Goal: Find specific page/section: Find specific page/section

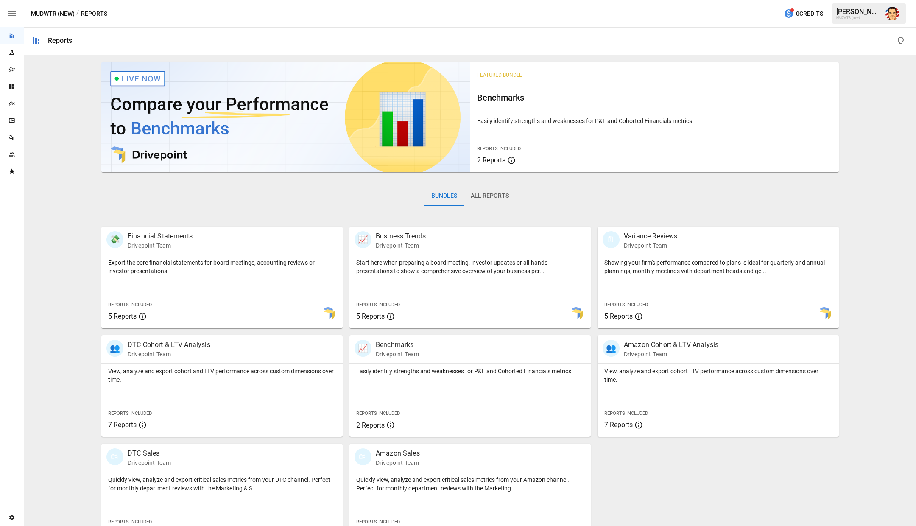
click at [849, 86] on div "Featured Bundle Benchmarks Easily identify strengths and weaknesses for P&L and…" at bounding box center [470, 302] width 885 height 487
click at [858, 90] on div "Featured Bundle Benchmarks Easily identify strengths and weaknesses for P&L and…" at bounding box center [470, 302] width 885 height 487
click at [14, 101] on icon "Plans" at bounding box center [11, 103] width 7 height 7
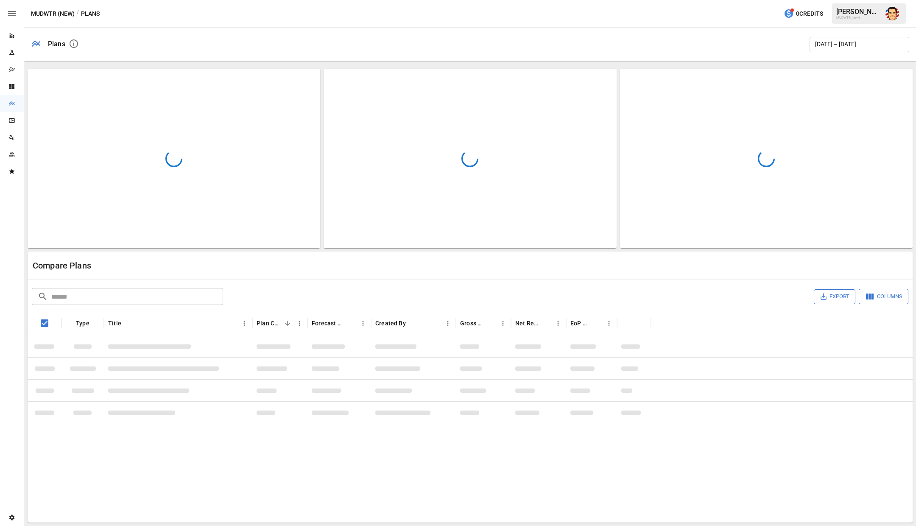
click at [888, 17] on img "Austin Gardner-Smith" at bounding box center [892, 14] width 14 height 14
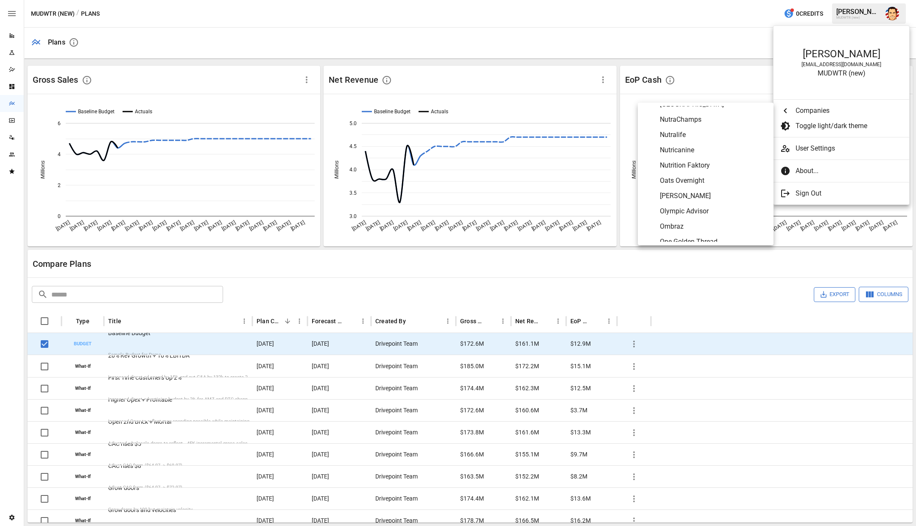
scroll to position [3129, 0]
click at [678, 174] on span "Oats Overnight" at bounding box center [713, 175] width 107 height 10
